Goal: Information Seeking & Learning: Learn about a topic

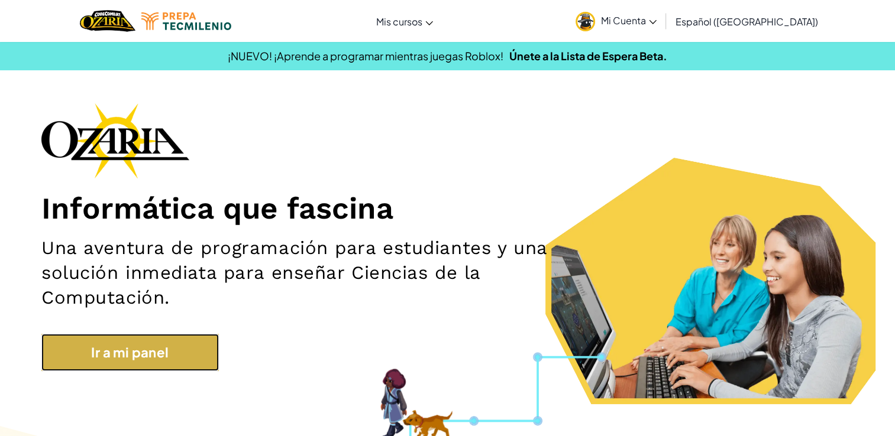
click at [92, 353] on link "Ir a mi panel" at bounding box center [129, 352] width 177 height 37
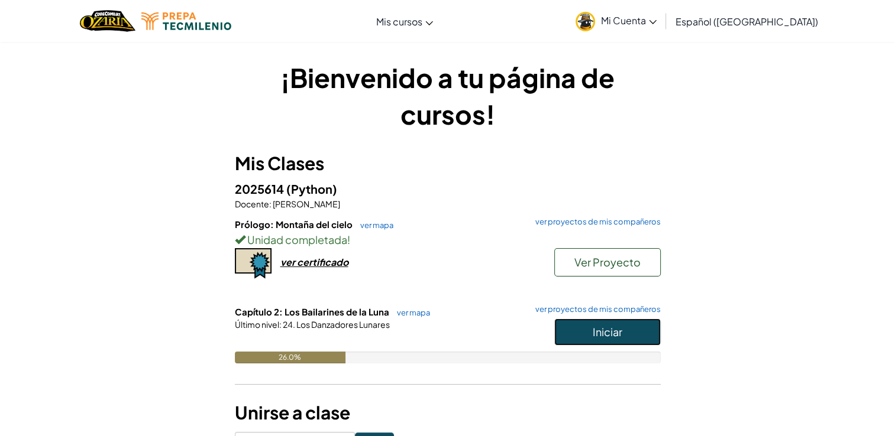
click at [565, 325] on button "Iniciar" at bounding box center [607, 332] width 106 height 27
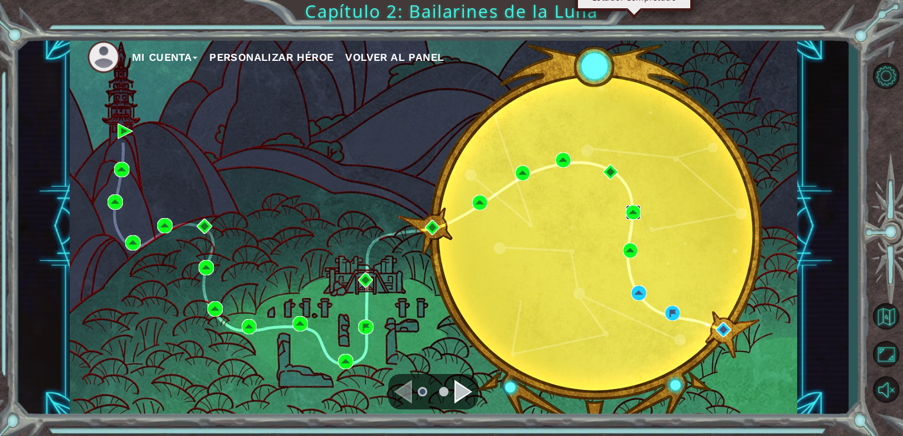
click at [635, 215] on img at bounding box center [633, 212] width 15 height 15
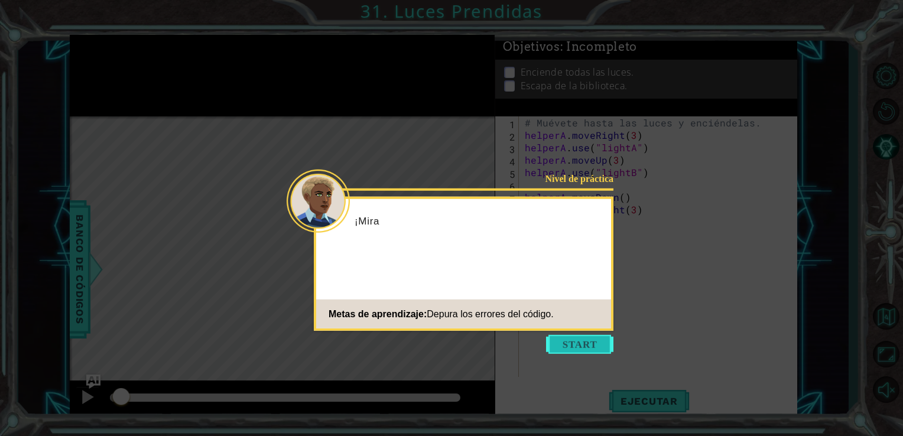
click at [576, 346] on button "Start" at bounding box center [579, 344] width 67 height 19
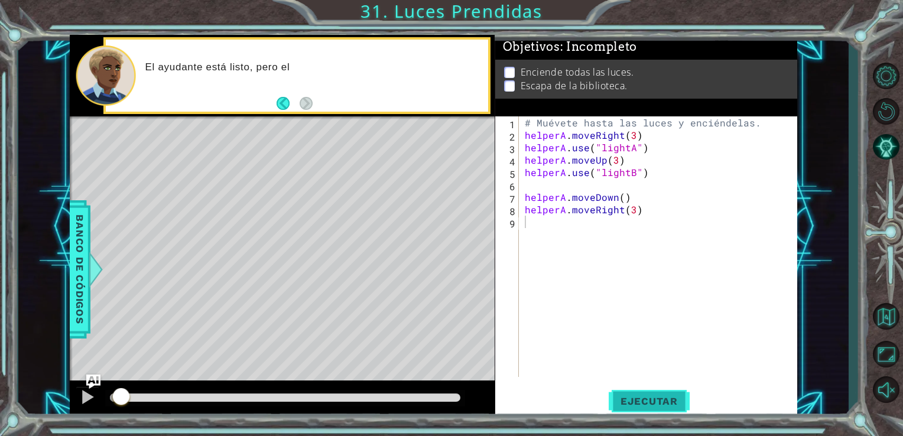
click at [636, 394] on button "Ejecutar" at bounding box center [649, 401] width 81 height 30
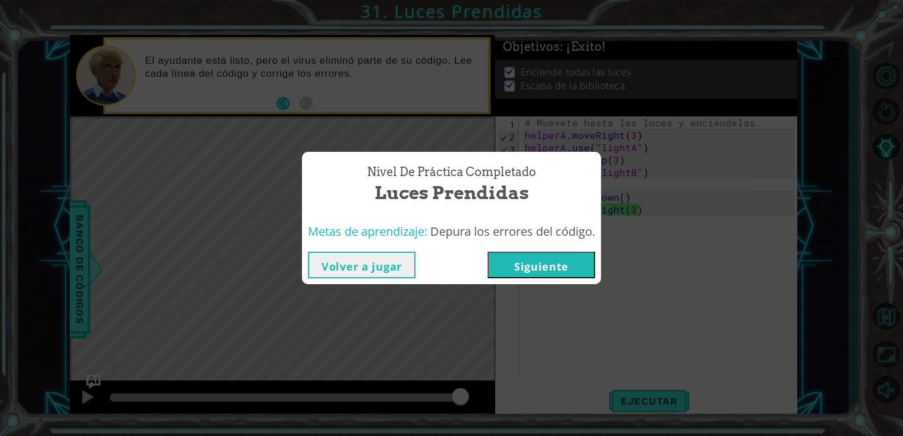
click at [403, 286] on div "Nivel de práctica Completado Luces Prendidas Metas de aprendizaje: Depura los e…" at bounding box center [451, 218] width 903 height 436
click at [395, 271] on button "Volver a jugar" at bounding box center [362, 265] width 108 height 27
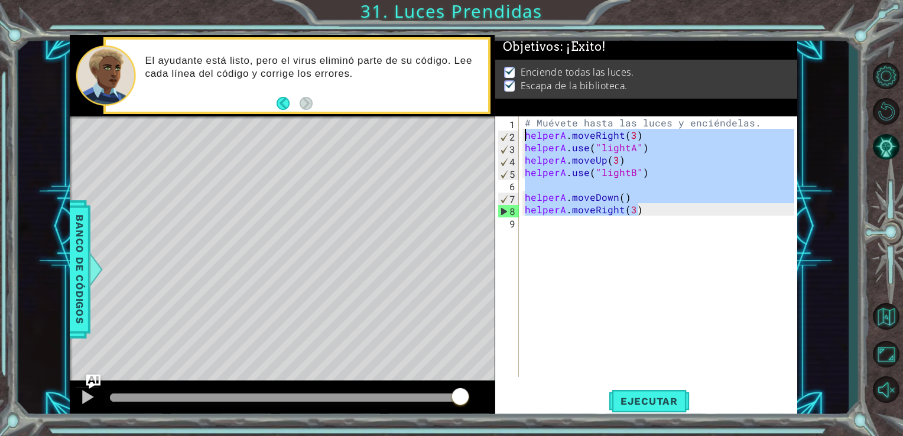
drag, startPoint x: 659, startPoint y: 209, endPoint x: 524, endPoint y: 138, distance: 152.1
click at [524, 138] on div "# Muévete hasta las luces y enciéndelas. helperA . moveRight ( 3 ) helperA . us…" at bounding box center [662, 259] width 278 height 286
click at [643, 395] on button "Ejecutar" at bounding box center [649, 401] width 81 height 30
type textarea "helperA.moveRight(3)"
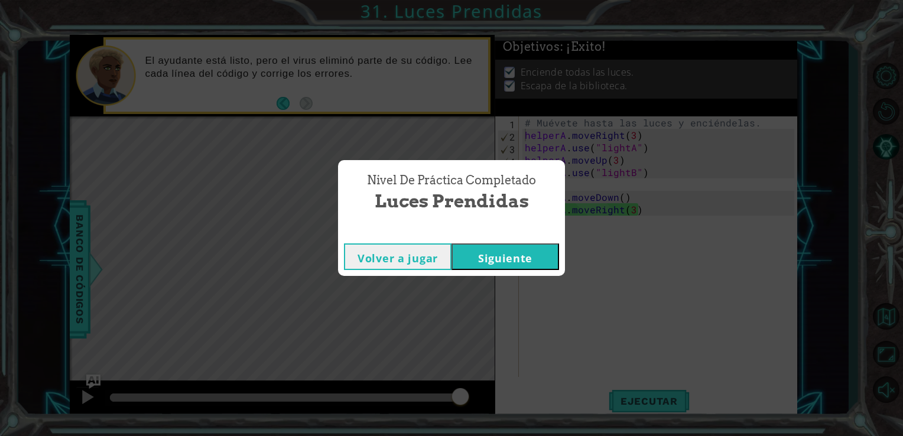
click at [530, 258] on button "Siguiente" at bounding box center [506, 257] width 108 height 27
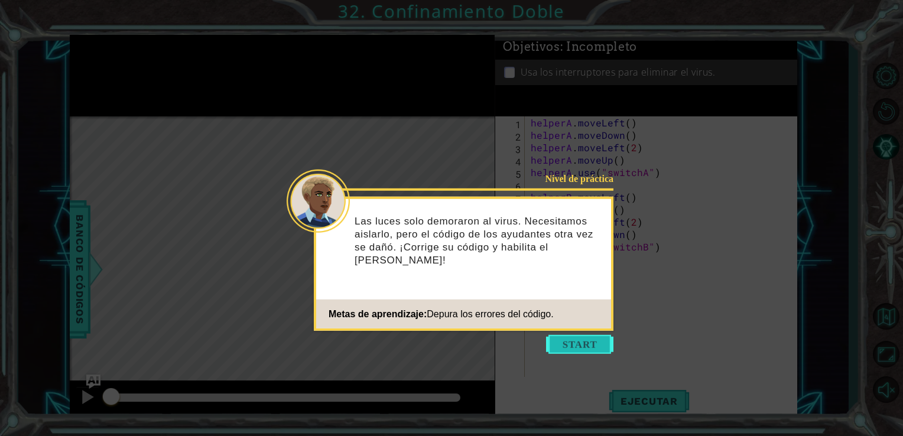
click at [586, 344] on button "Start" at bounding box center [579, 344] width 67 height 19
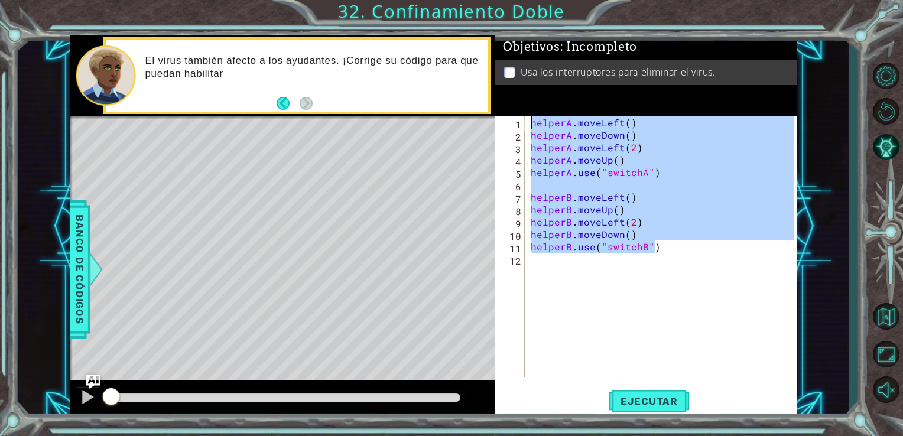
drag, startPoint x: 655, startPoint y: 247, endPoint x: 531, endPoint y: 124, distance: 174.3
click at [531, 124] on div "helperA . moveLeft ( ) helperA . moveDown ( ) helperA . moveLeft ( 2 ) helperA …" at bounding box center [665, 259] width 273 height 286
type textarea "helperA.moveLeft() helperA.moveDown()"
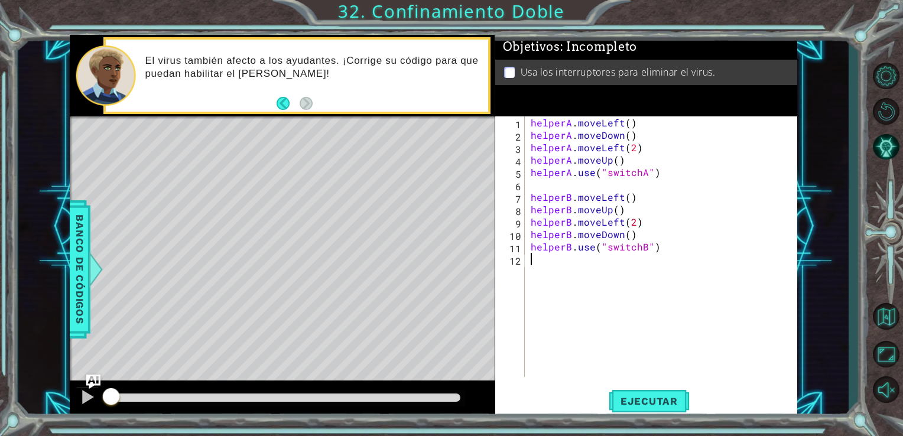
click at [565, 289] on div "helperA . moveLeft ( ) helperA . moveDown ( ) helperA . moveLeft ( 2 ) helperA …" at bounding box center [665, 259] width 273 height 286
click at [634, 403] on span "Ejecutar" at bounding box center [649, 402] width 81 height 12
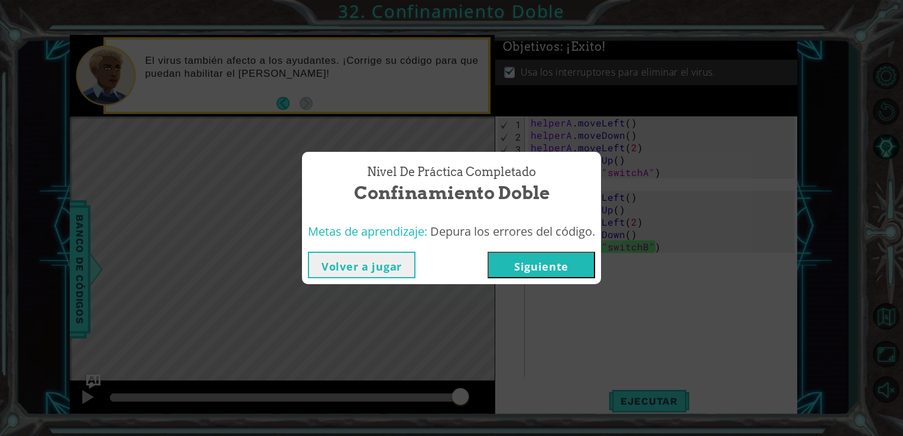
click at [562, 257] on button "Siguiente" at bounding box center [542, 265] width 108 height 27
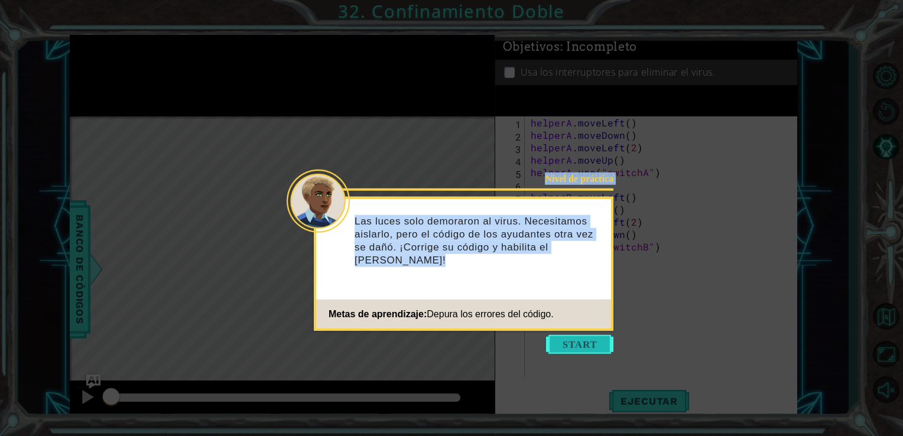
drag, startPoint x: 582, startPoint y: 355, endPoint x: 582, endPoint y: 347, distance: 7.7
click at [582, 347] on body "1 ההההההההההההההההההההההההההההההההההההההההההההההההההההההההההההההההההההההההההההה…" at bounding box center [451, 218] width 903 height 436
click at [582, 347] on button "Start" at bounding box center [579, 344] width 67 height 19
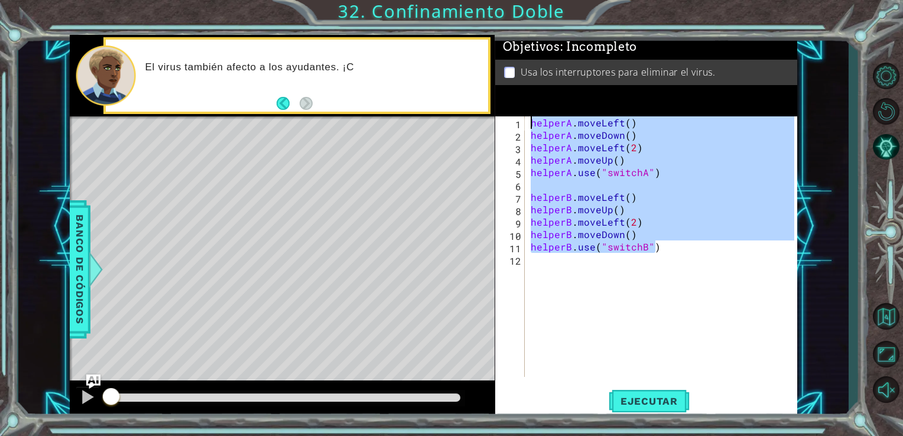
drag, startPoint x: 661, startPoint y: 247, endPoint x: 533, endPoint y: 128, distance: 174.8
click at [533, 128] on div "helperA . moveLeft ( ) helperA . moveDown ( ) helperA . moveLeft ( 2 ) helperA …" at bounding box center [665, 259] width 273 height 286
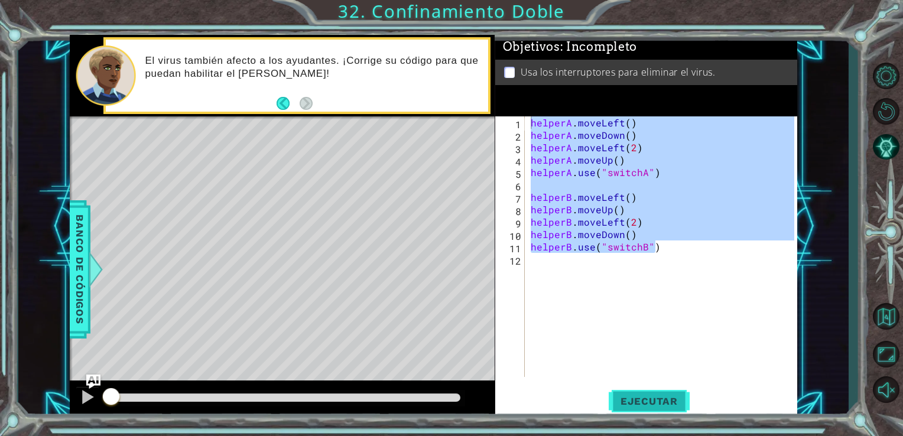
click at [632, 410] on button "Ejecutar" at bounding box center [649, 401] width 81 height 30
type textarea "helperA.moveLeft()"
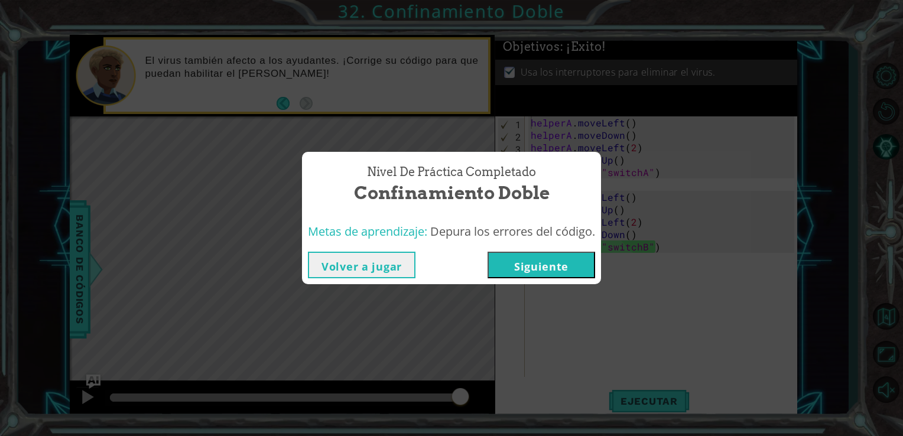
click at [499, 273] on button "Siguiente" at bounding box center [542, 265] width 108 height 27
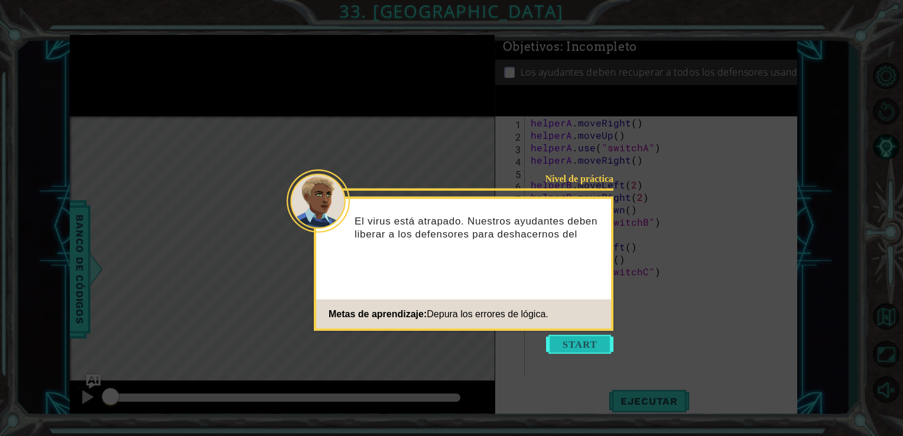
click at [596, 335] on button "Start" at bounding box center [579, 344] width 67 height 19
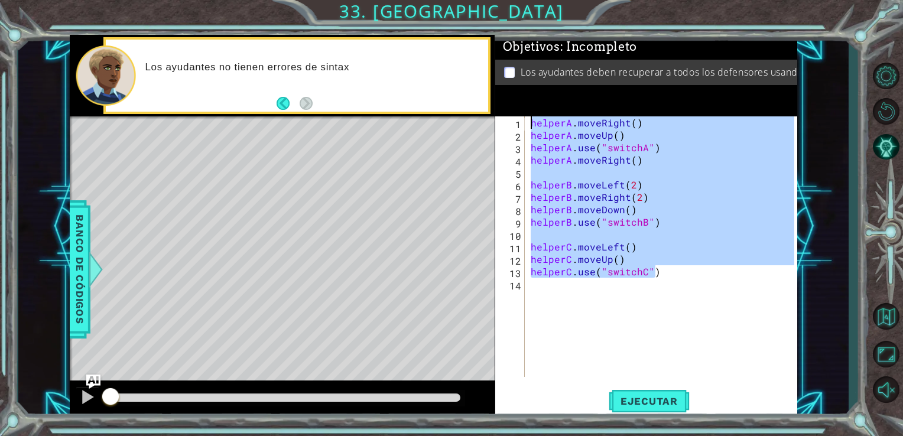
drag, startPoint x: 658, startPoint y: 277, endPoint x: 525, endPoint y: 103, distance: 219.3
click at [525, 103] on div "Objetivos : Incompleto Los ayudantes deben recuperar a todos los defensores usa…" at bounding box center [646, 227] width 303 height 384
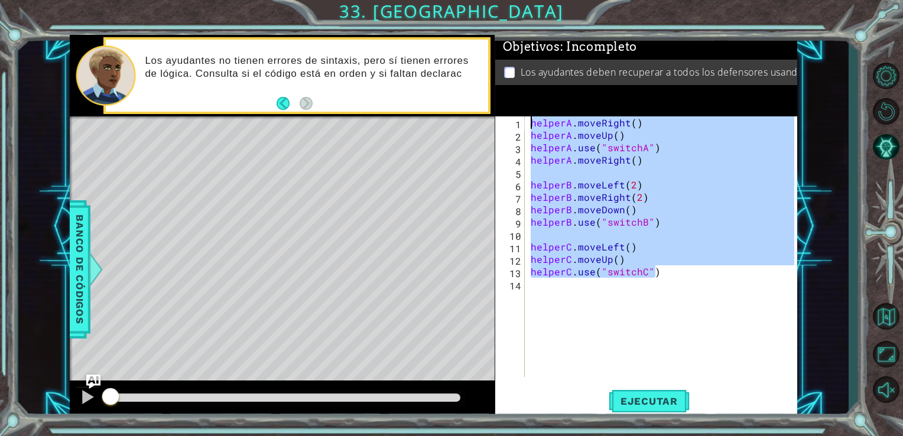
paste textarea "B.use("switchB""
type textarea "helperB.use("switchB")"
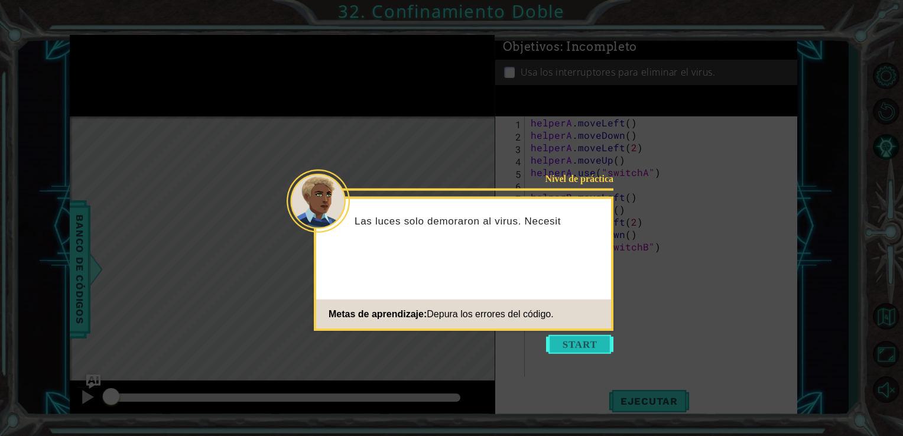
click at [581, 342] on button "Start" at bounding box center [579, 344] width 67 height 19
click at [559, 346] on button "Start" at bounding box center [579, 344] width 67 height 19
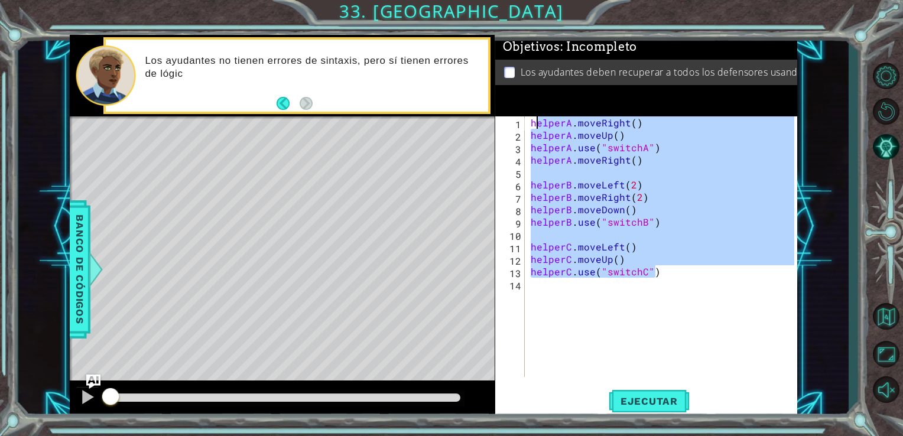
drag, startPoint x: 673, startPoint y: 273, endPoint x: 534, endPoint y: 125, distance: 203.7
click at [534, 125] on div "helperA . moveRight ( ) helperA . moveUp ( ) helperA . use ( "switchA" ) helper…" at bounding box center [665, 259] width 273 height 286
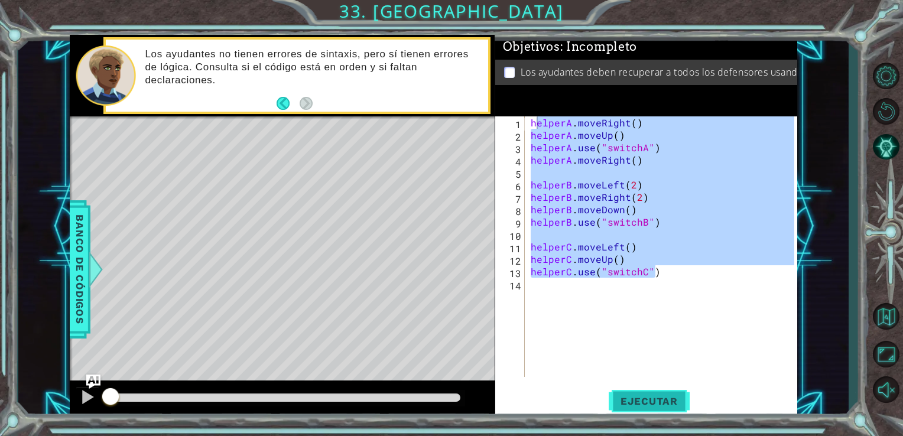
click at [641, 397] on span "Ejecutar" at bounding box center [649, 402] width 81 height 12
type textarea "helperA.moveRight()"
